Goal: Check status

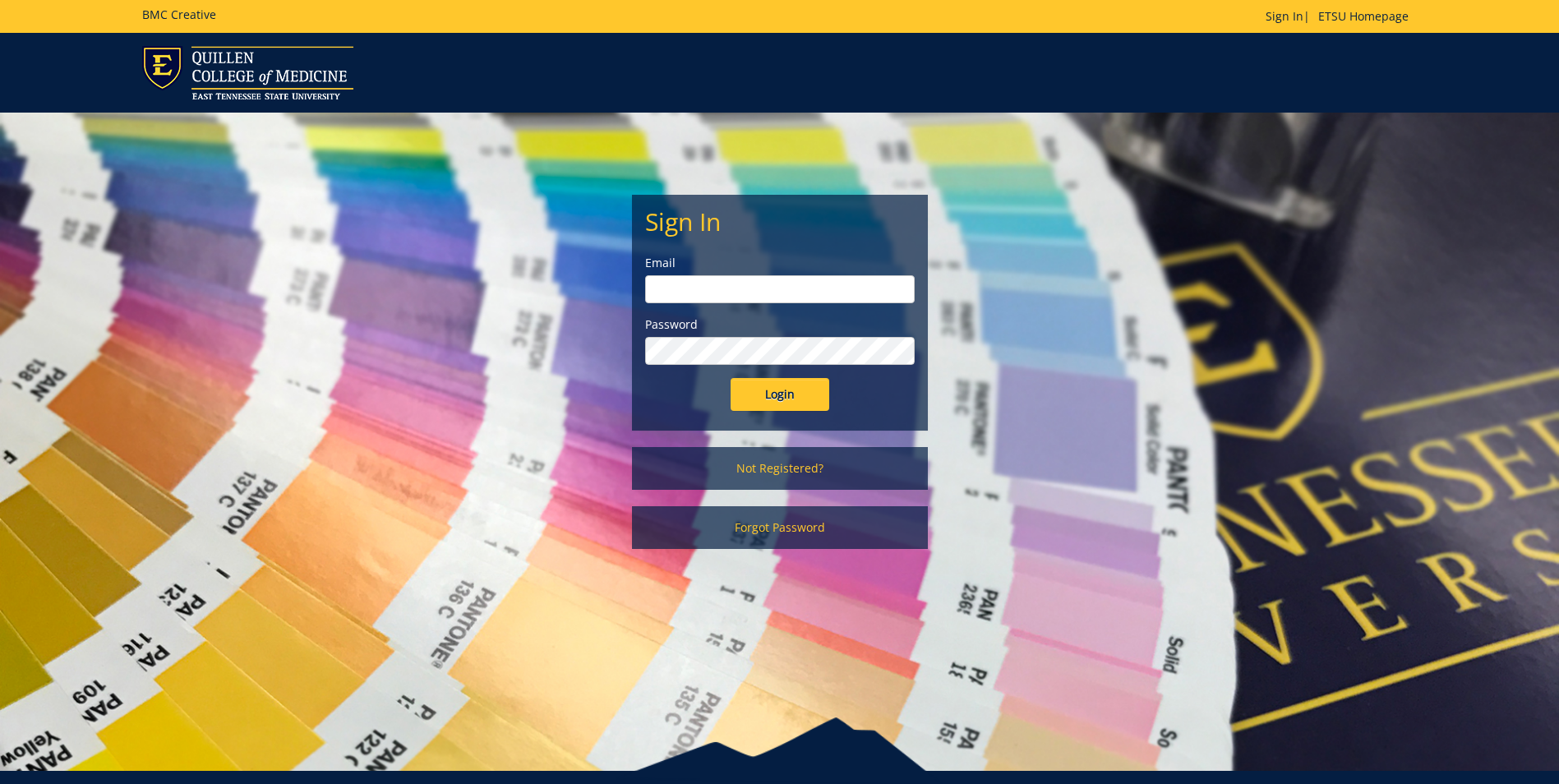
type input "ridleyn@etsu.edu"
click at [792, 392] on input "Login" at bounding box center [780, 394] width 99 height 33
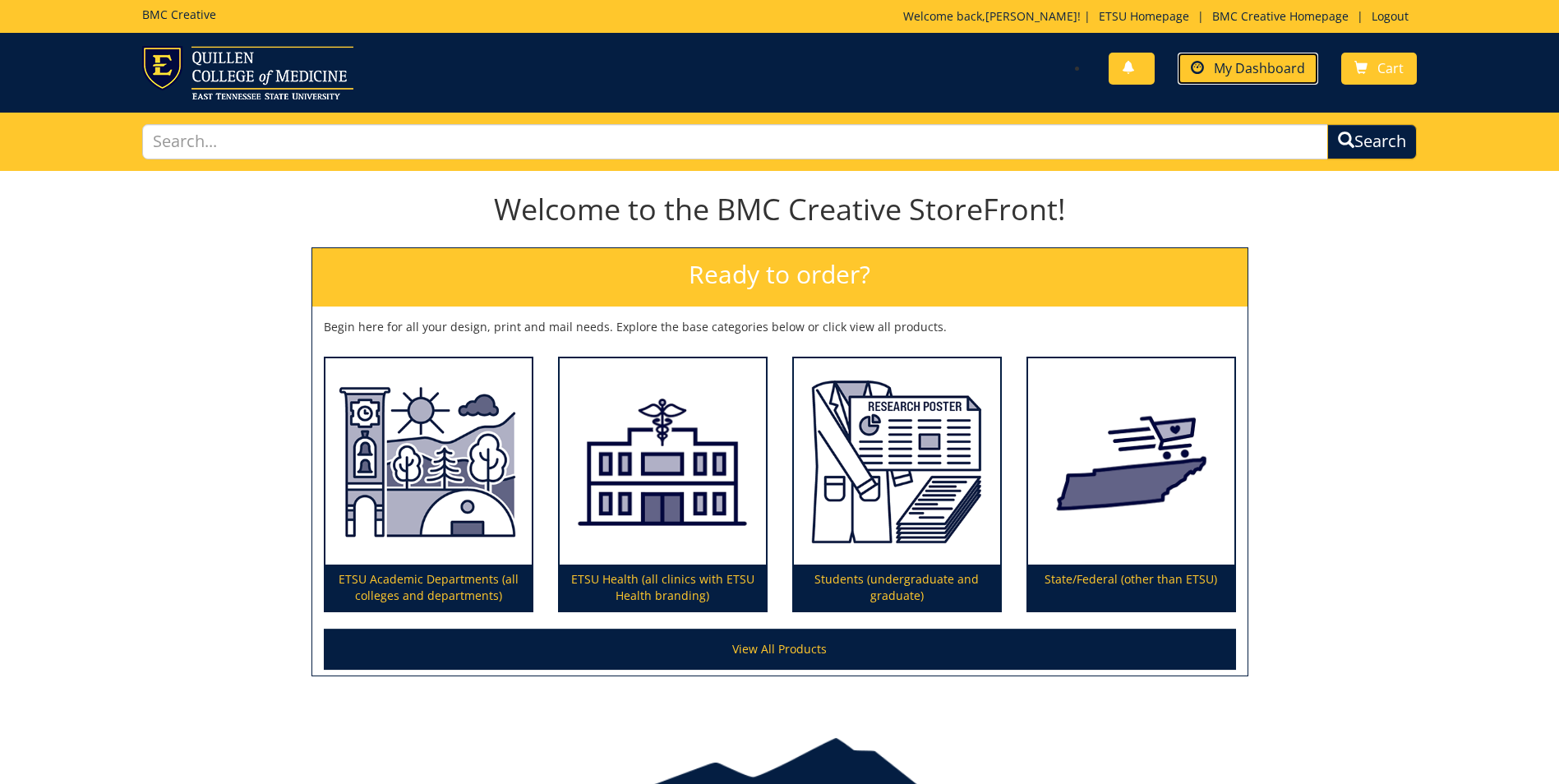
click at [1234, 83] on link "My Dashboard" at bounding box center [1248, 68] width 140 height 32
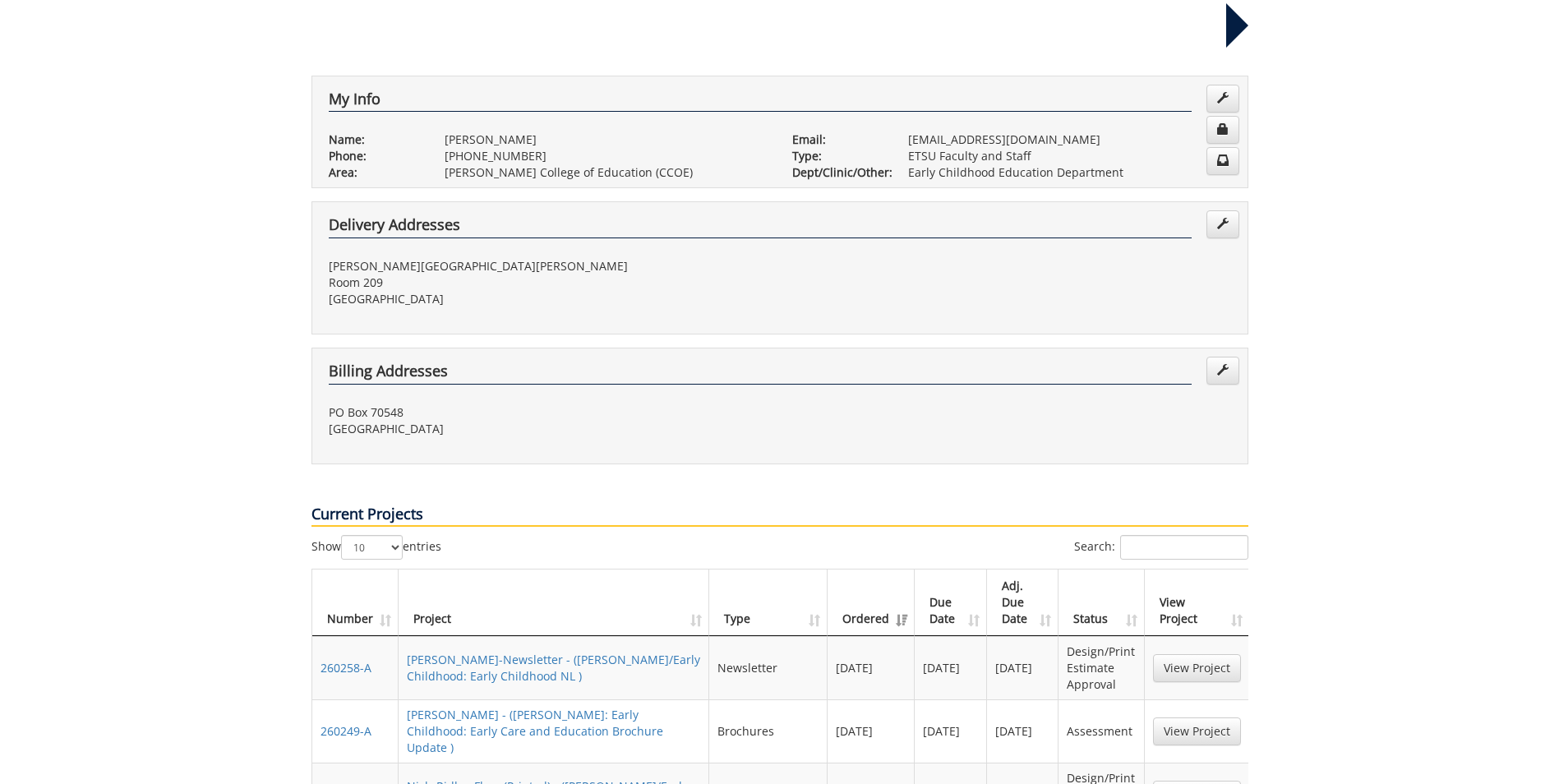
scroll to position [329, 0]
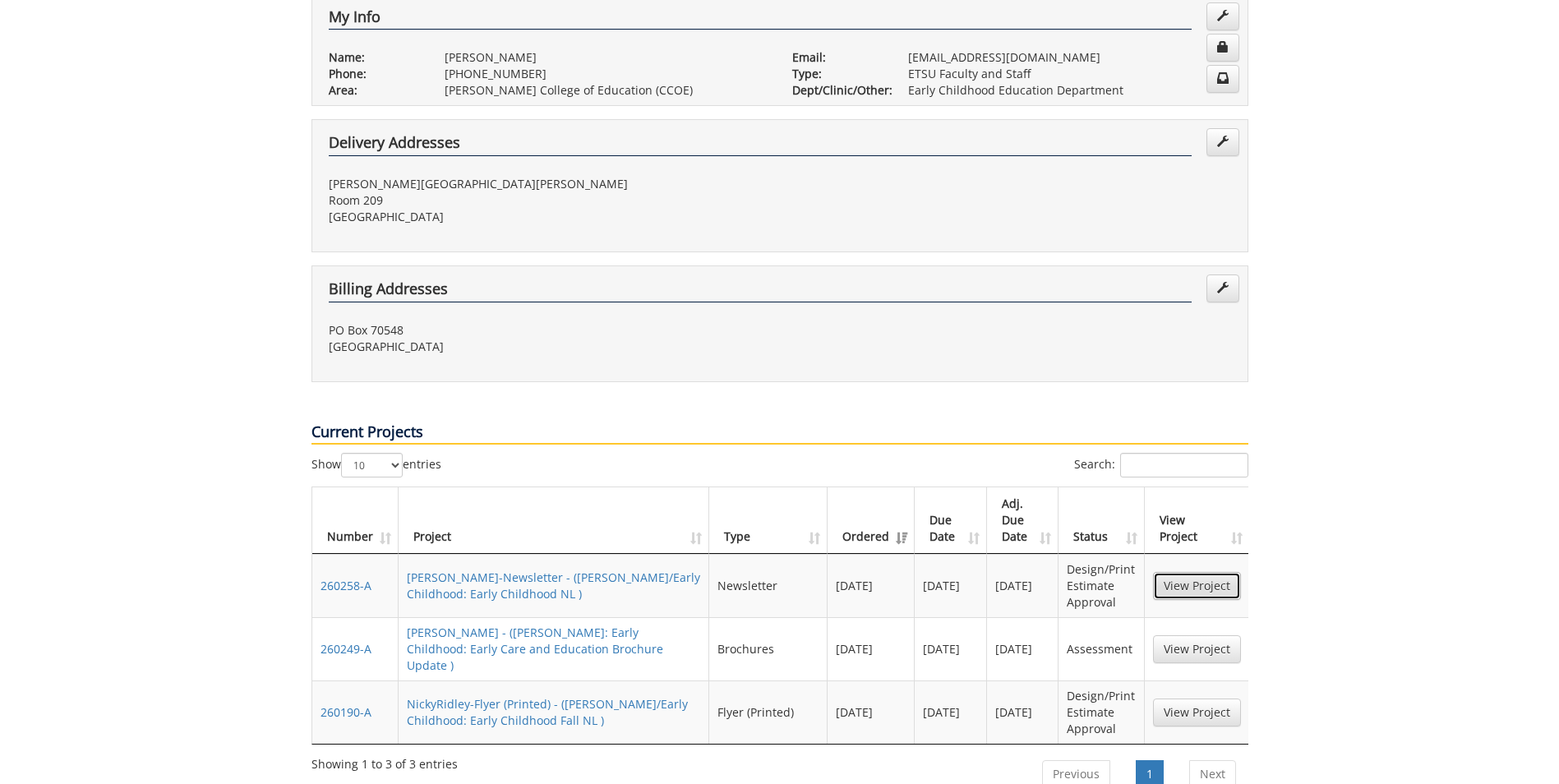
click at [1185, 572] on link "View Project" at bounding box center [1197, 585] width 88 height 28
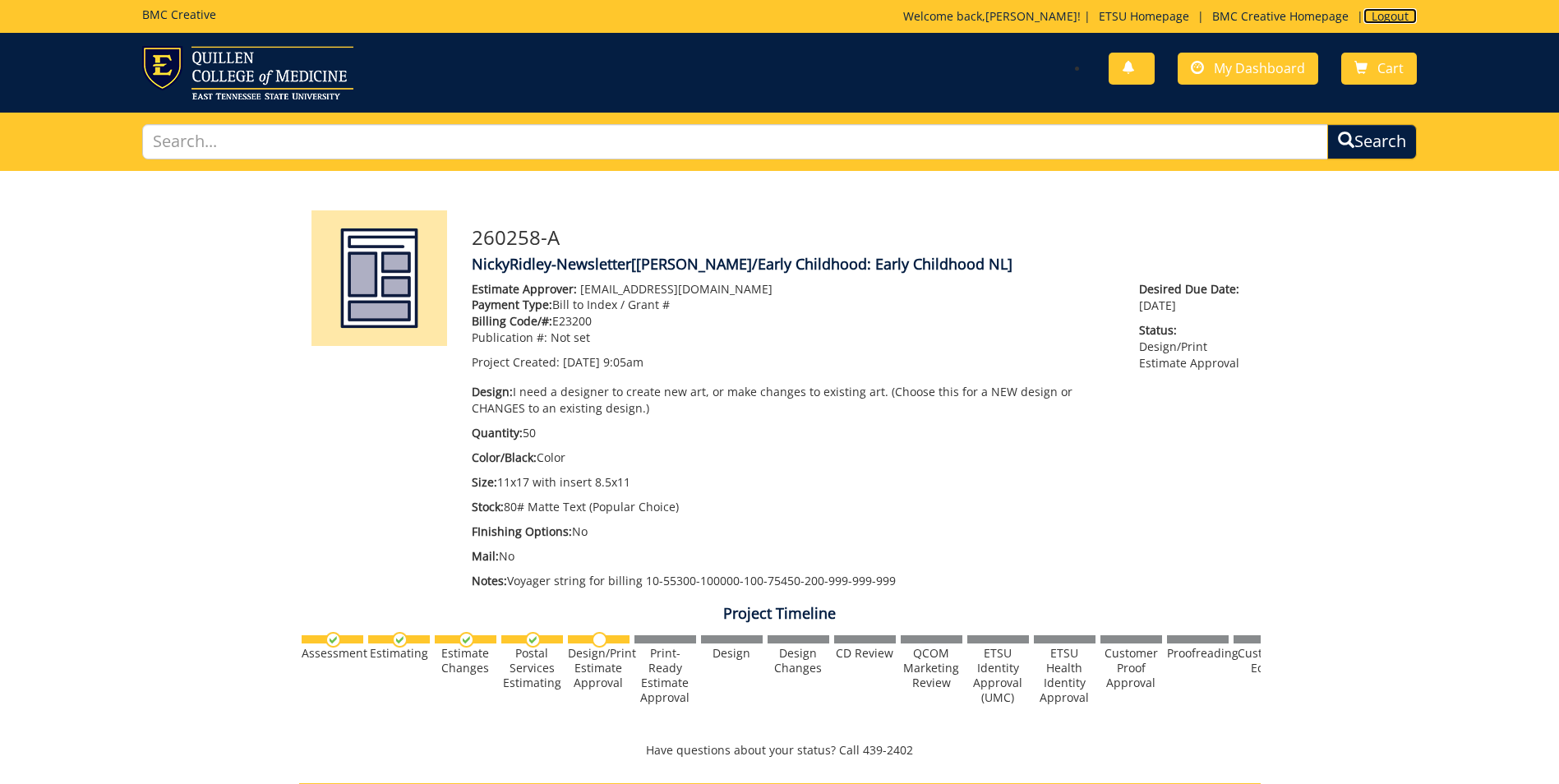
click at [1388, 14] on link "Logout" at bounding box center [1391, 16] width 54 height 16
